Goal: Task Accomplishment & Management: Manage account settings

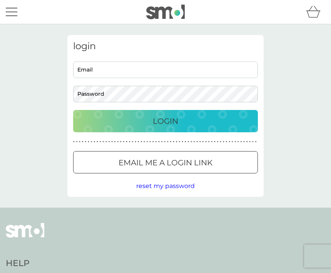
click at [200, 120] on div "Login" at bounding box center [165, 121] width 169 height 12
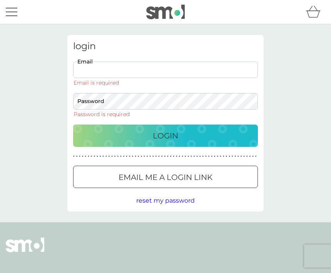
type input "[EMAIL_ADDRESS][DOMAIN_NAME]"
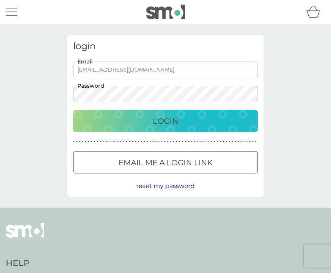
click at [166, 121] on button "Login" at bounding box center [165, 121] width 185 height 22
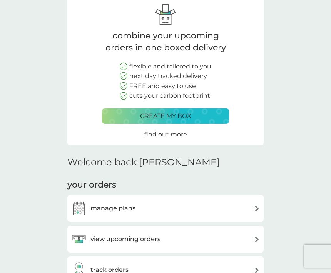
scroll to position [40, 0]
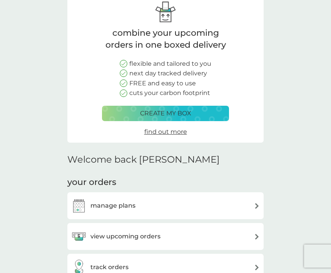
click at [253, 206] on div "manage plans" at bounding box center [165, 205] width 189 height 15
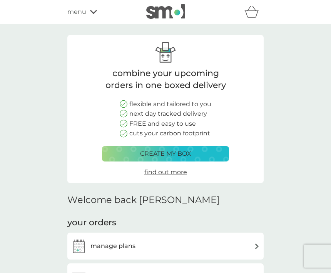
scroll to position [66, 0]
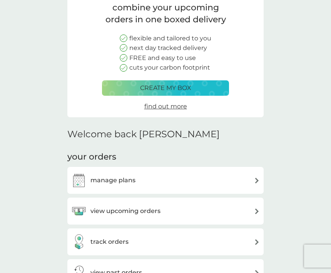
click at [236, 209] on div "view upcoming orders" at bounding box center [165, 211] width 189 height 15
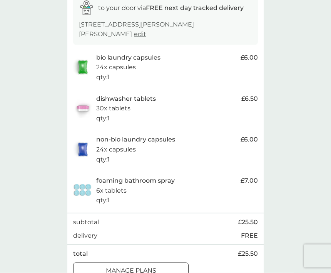
scroll to position [139, 0]
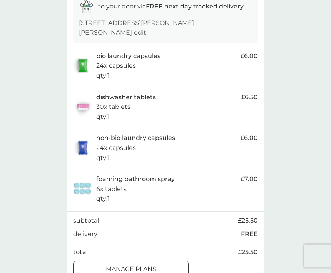
click at [139, 265] on div at bounding box center [131, 269] width 28 height 8
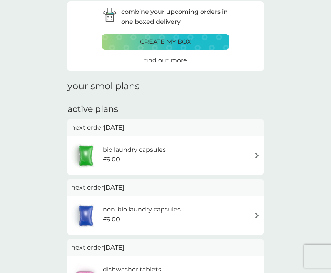
scroll to position [39, 0]
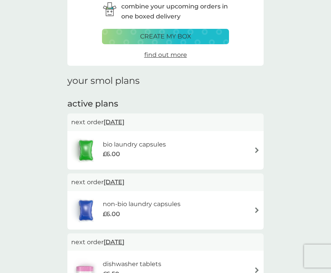
click at [257, 151] on img at bounding box center [257, 150] width 6 height 6
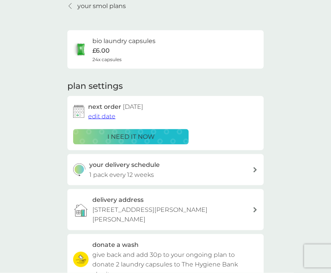
scroll to position [35, 0]
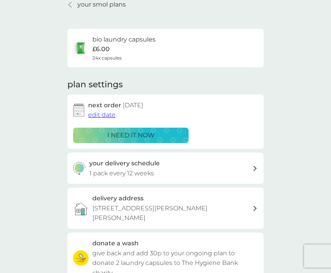
click at [100, 111] on span "edit date" at bounding box center [101, 114] width 27 height 7
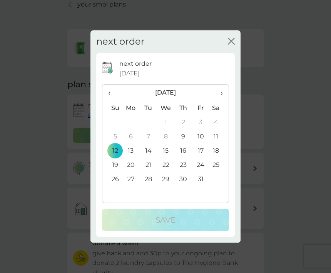
click at [222, 101] on span "›" at bounding box center [219, 93] width 8 height 16
click at [113, 201] on td "30" at bounding box center [112, 194] width 20 height 14
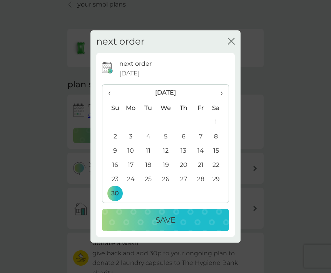
click at [162, 226] on p "Save" at bounding box center [166, 220] width 20 height 12
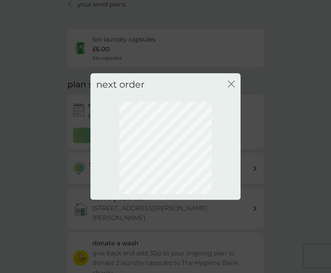
click at [233, 88] on icon "close" at bounding box center [231, 84] width 7 height 7
click at [234, 88] on icon "close" at bounding box center [231, 84] width 7 height 7
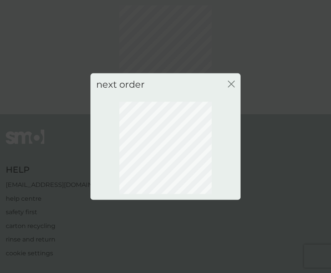
click at [229, 87] on icon "close" at bounding box center [229, 84] width 3 height 6
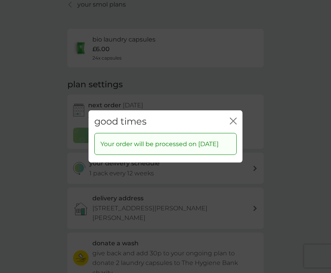
click at [234, 124] on icon "close" at bounding box center [234, 121] width 3 height 6
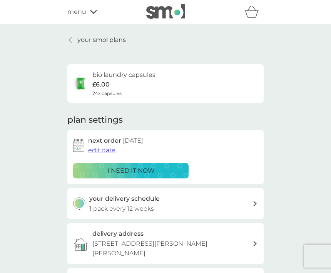
scroll to position [16, 0]
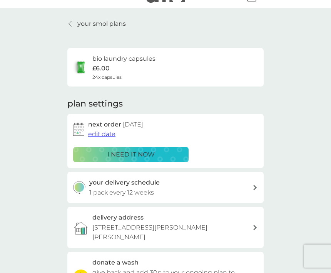
click at [69, 22] on div at bounding box center [70, 24] width 5 height 6
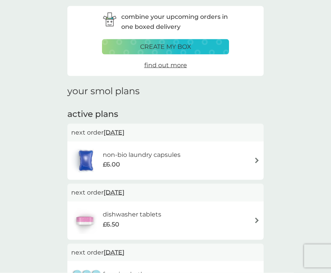
scroll to position [32, 0]
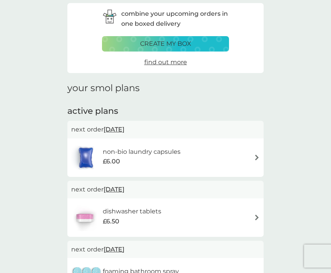
click at [253, 159] on div "non-bio laundry capsules £6.00" at bounding box center [165, 157] width 189 height 27
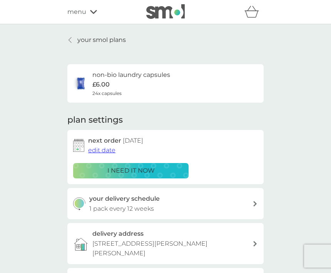
click at [102, 148] on span "edit date" at bounding box center [101, 150] width 27 height 7
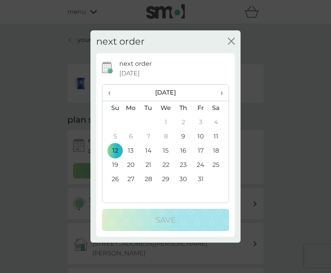
click at [221, 101] on span "›" at bounding box center [219, 93] width 8 height 16
click at [119, 201] on td "30" at bounding box center [112, 194] width 20 height 14
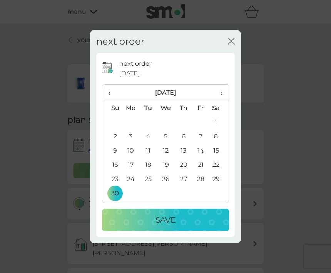
click at [171, 226] on p "Save" at bounding box center [166, 220] width 20 height 12
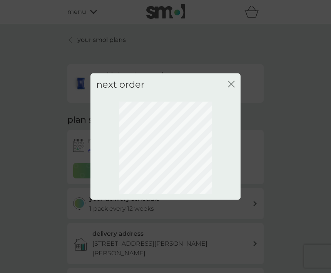
click at [231, 88] on icon "close" at bounding box center [231, 84] width 7 height 7
click at [231, 87] on icon "close" at bounding box center [229, 84] width 3 height 6
click at [236, 93] on div "next order close" at bounding box center [165, 85] width 150 height 23
click at [234, 88] on icon "close" at bounding box center [231, 84] width 7 height 7
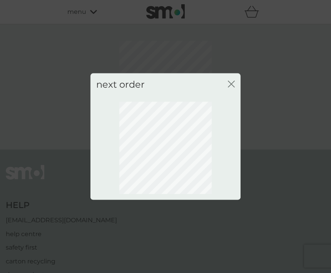
click at [233, 88] on icon "close" at bounding box center [231, 84] width 7 height 7
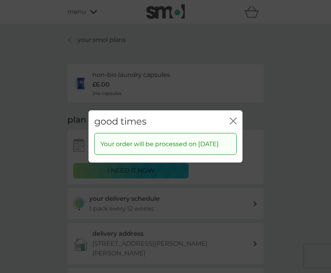
click at [231, 124] on icon "close" at bounding box center [231, 121] width 3 height 6
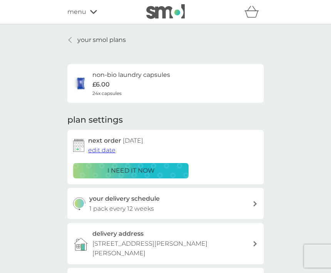
click at [70, 37] on icon at bounding box center [70, 40] width 3 height 6
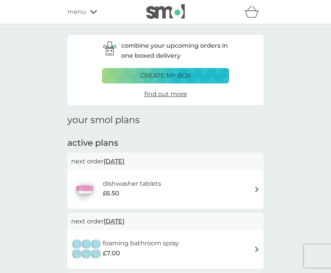
click at [256, 189] on img at bounding box center [257, 190] width 6 height 6
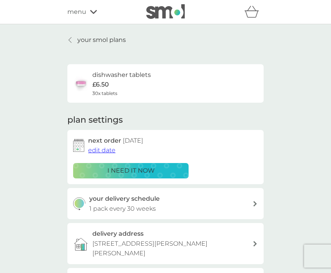
click at [97, 147] on span "edit date" at bounding box center [101, 150] width 27 height 7
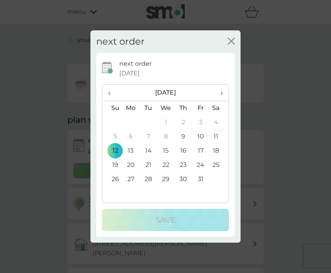
click at [221, 101] on span "›" at bounding box center [219, 93] width 8 height 16
click at [222, 101] on span "›" at bounding box center [219, 93] width 8 height 16
click at [221, 101] on span "›" at bounding box center [219, 93] width 8 height 16
click at [203, 187] on td "30" at bounding box center [200, 179] width 17 height 14
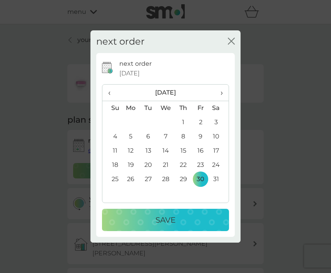
click at [179, 226] on div "Save" at bounding box center [166, 220] width 112 height 12
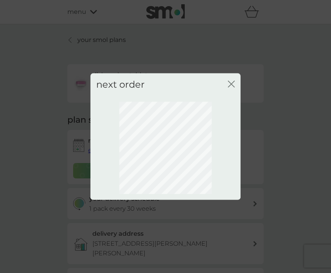
click at [231, 88] on icon "close" at bounding box center [231, 84] width 7 height 7
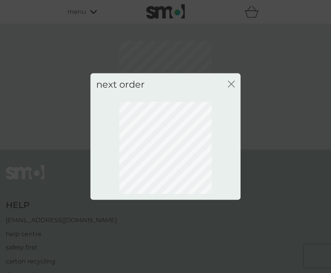
click at [233, 88] on icon "close" at bounding box center [231, 84] width 7 height 7
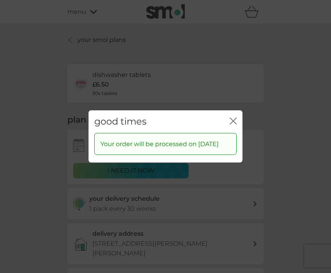
click at [234, 125] on icon "close" at bounding box center [233, 121] width 7 height 7
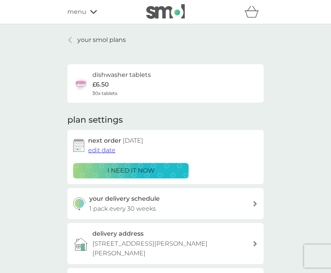
click at [75, 40] on link "your smol plans" at bounding box center [96, 40] width 59 height 10
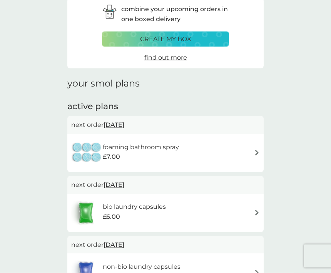
scroll to position [37, 0]
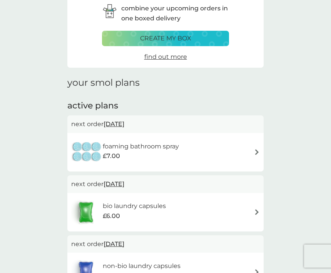
click at [256, 153] on img at bounding box center [257, 152] width 6 height 6
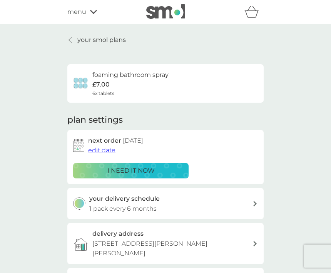
click at [102, 148] on span "edit date" at bounding box center [101, 150] width 27 height 7
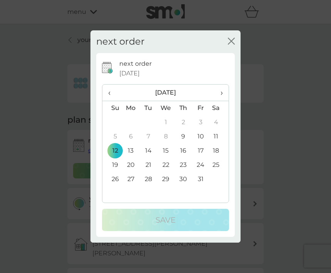
click at [223, 101] on th "›" at bounding box center [218, 93] width 19 height 17
click at [113, 201] on td "30" at bounding box center [112, 194] width 20 height 14
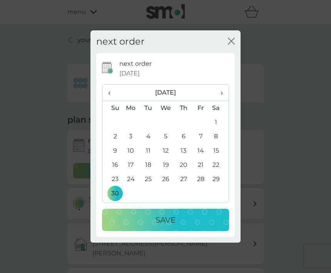
click at [172, 226] on p "Save" at bounding box center [166, 220] width 20 height 12
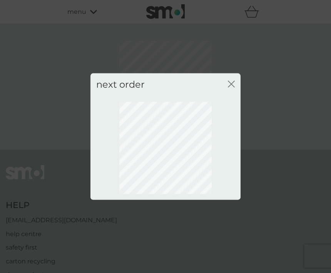
click at [234, 88] on icon "close" at bounding box center [231, 84] width 7 height 7
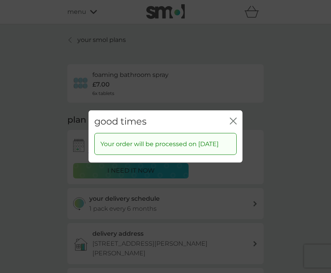
click at [234, 125] on icon "close" at bounding box center [233, 121] width 7 height 7
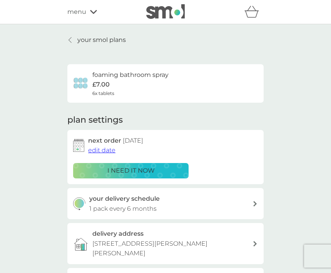
click at [90, 38] on p "your smol plans" at bounding box center [101, 40] width 49 height 10
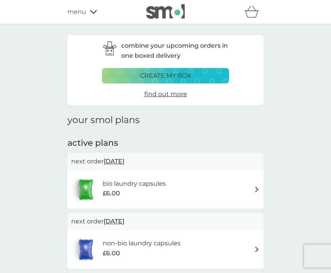
click at [79, 12] on span "menu" at bounding box center [76, 12] width 19 height 10
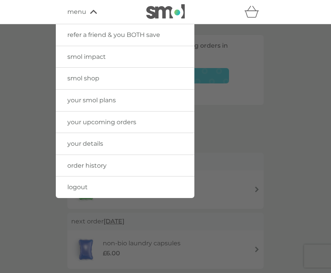
click at [79, 184] on span "logout" at bounding box center [77, 187] width 20 height 7
